Goal: Information Seeking & Learning: Find specific fact

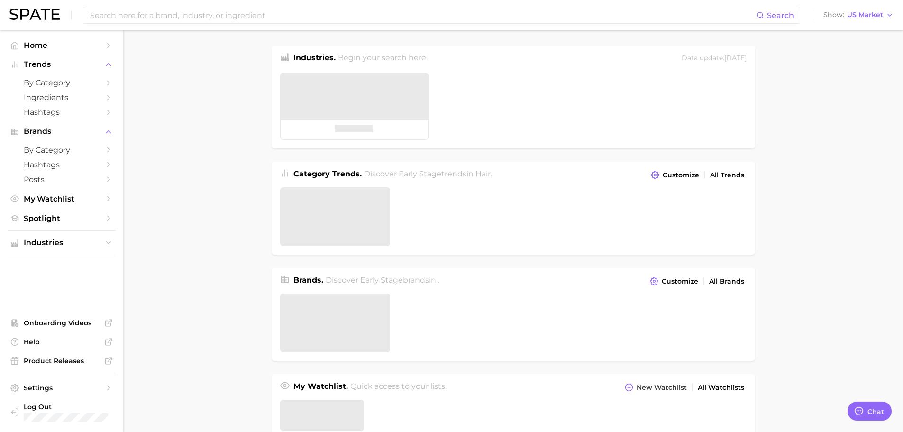
type textarea "x"
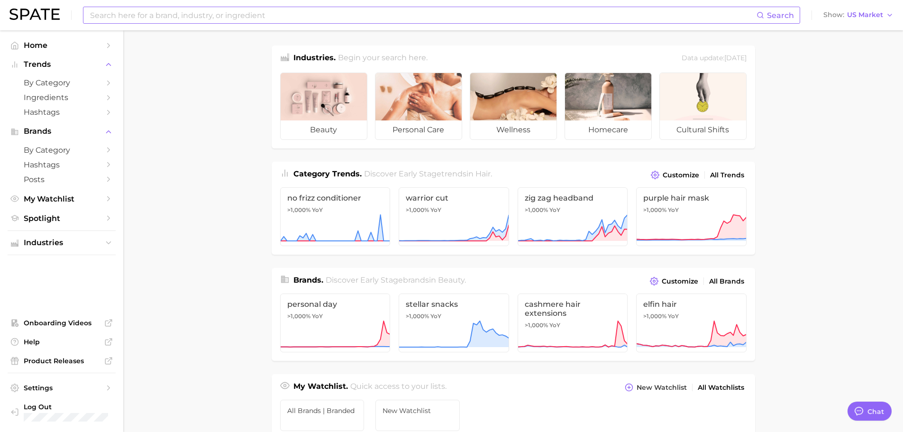
click at [248, 21] on input at bounding box center [422, 15] width 667 height 16
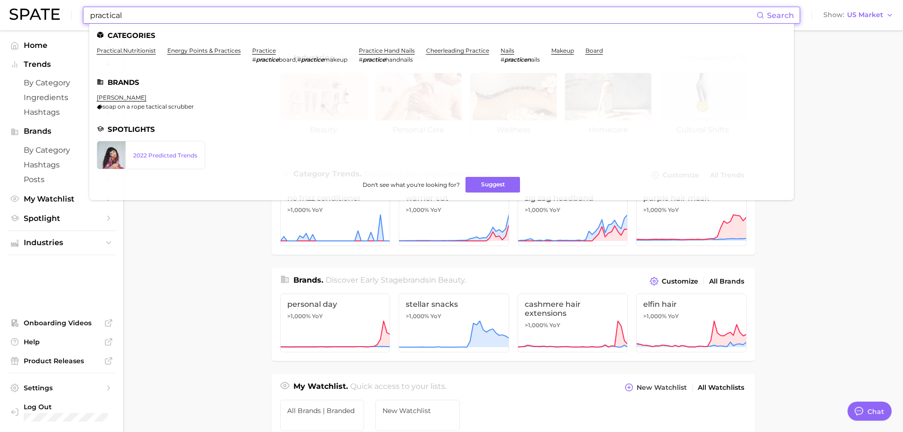
type input "practical"
